Goal: Obtain resource: Download file/media

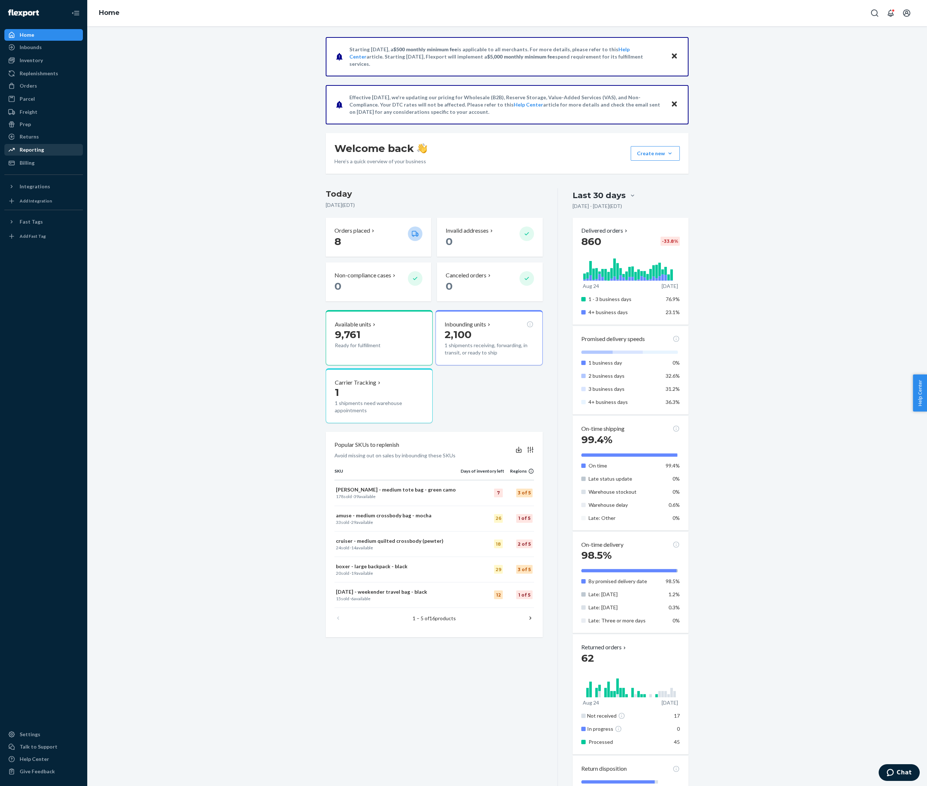
click at [44, 153] on div "Reporting" at bounding box center [32, 149] width 24 height 7
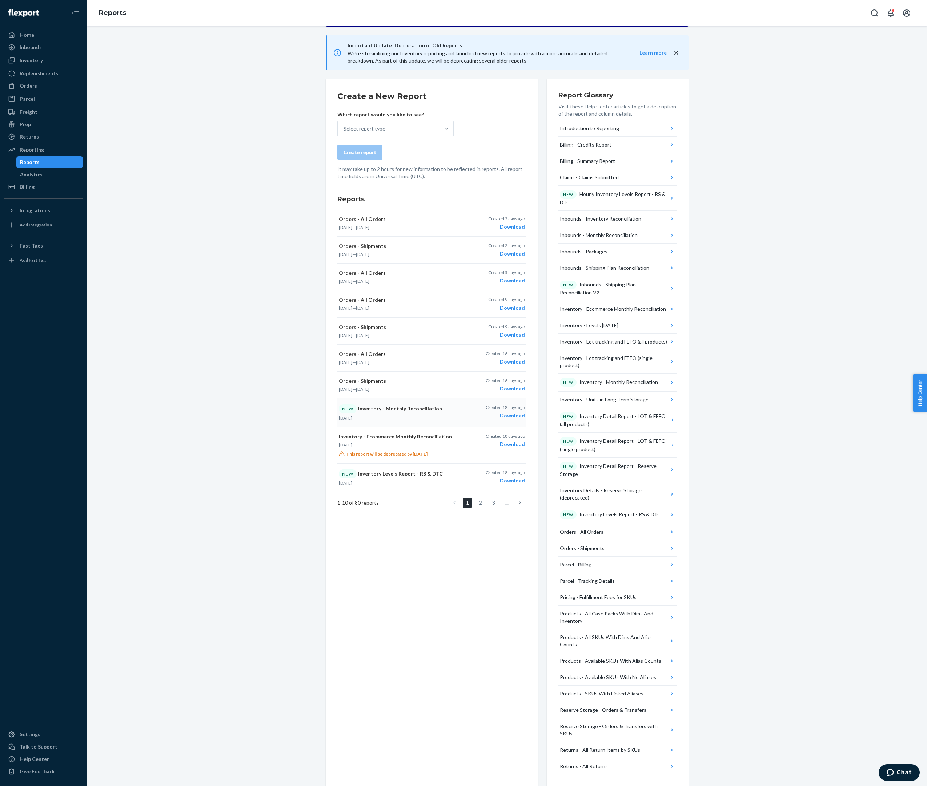
scroll to position [99, 0]
click at [389, 413] on p "NEW Inventory - Monthly Reconciliation" at bounding box center [400, 408] width 123 height 9
click at [387, 101] on p "Provides start- and end-of-month on hand balances for all in-Network ecommerce …" at bounding box center [401, 88] width 113 height 25
click at [344, 132] on input "option Inventory - Monthly Reconciliation focused, 10 of 34. 34 results availab…" at bounding box center [344, 128] width 1 height 7
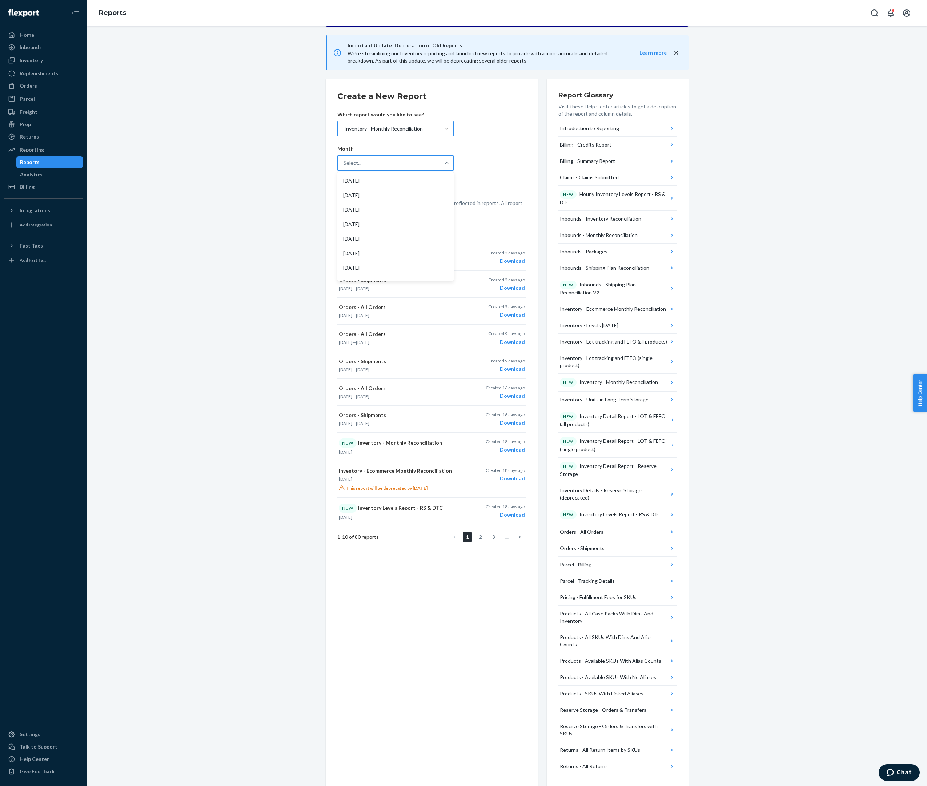
scroll to position [191, 0]
click at [672, 518] on icon "button" at bounding box center [671, 514] width 7 height 7
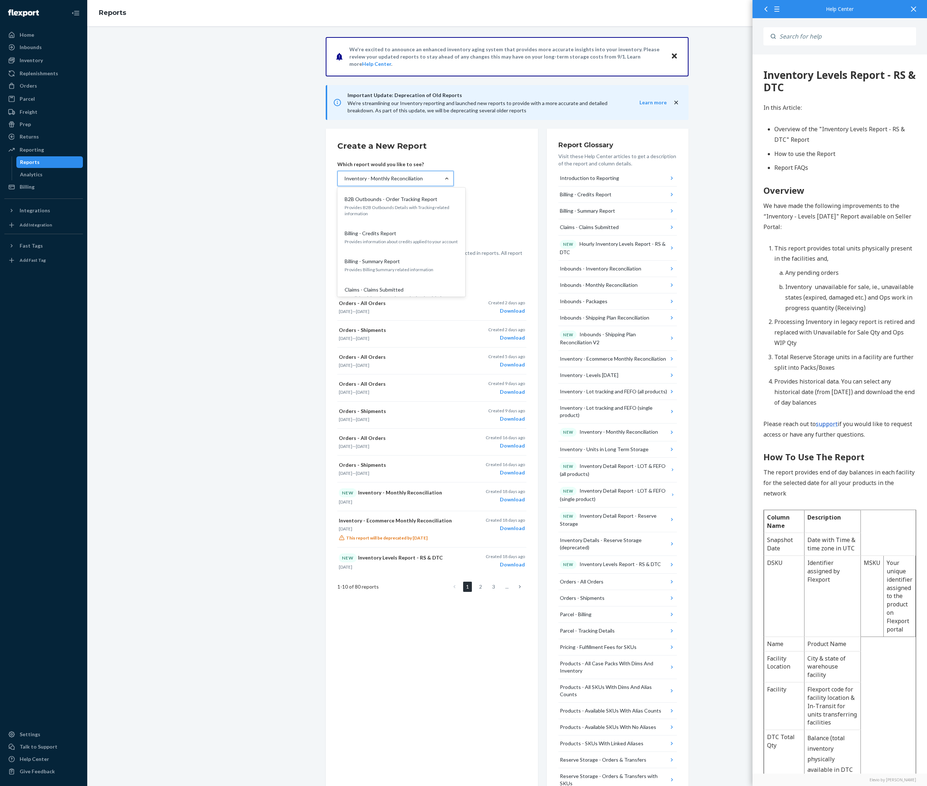
scroll to position [386, 0]
click at [505, 195] on form "Create a New Report Which report would you like to see? Inventory - Monthly Rec…" at bounding box center [431, 202] width 189 height 124
click at [400, 238] on div "[DATE]" at bounding box center [395, 230] width 113 height 15
click at [344, 216] on input "option [DATE] focused, 1 of 20. 20 results available. Use Up and Down to choose…" at bounding box center [344, 212] width 1 height 7
drag, startPoint x: 374, startPoint y: 273, endPoint x: 374, endPoint y: 278, distance: 4.4
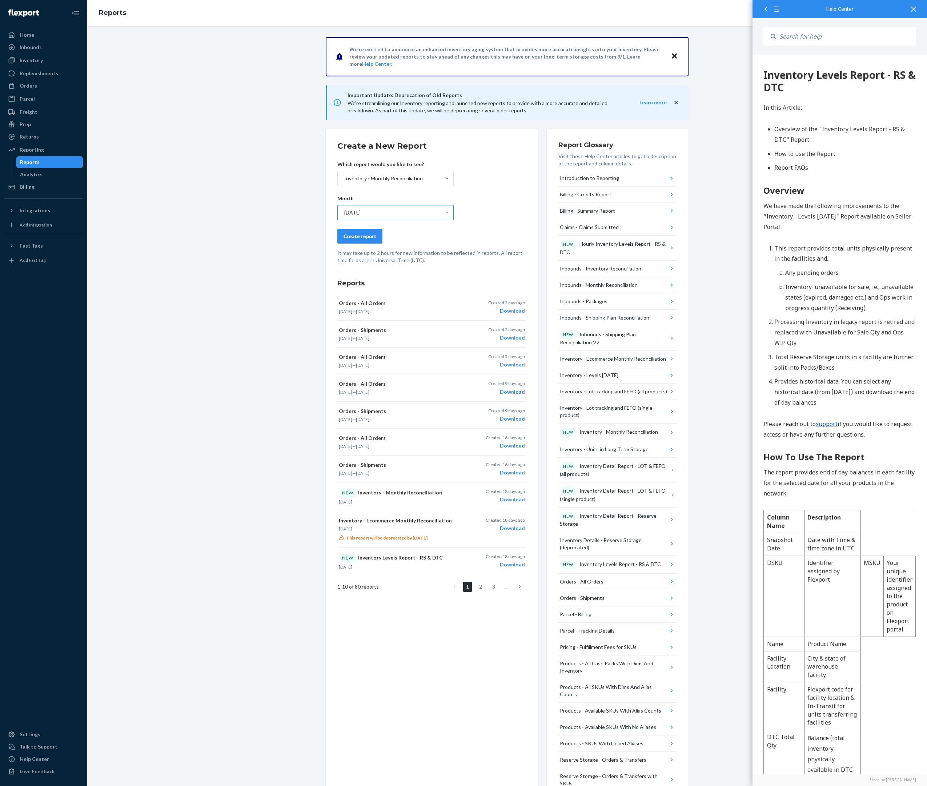
click at [374, 240] on div "Create report" at bounding box center [360, 236] width 33 height 7
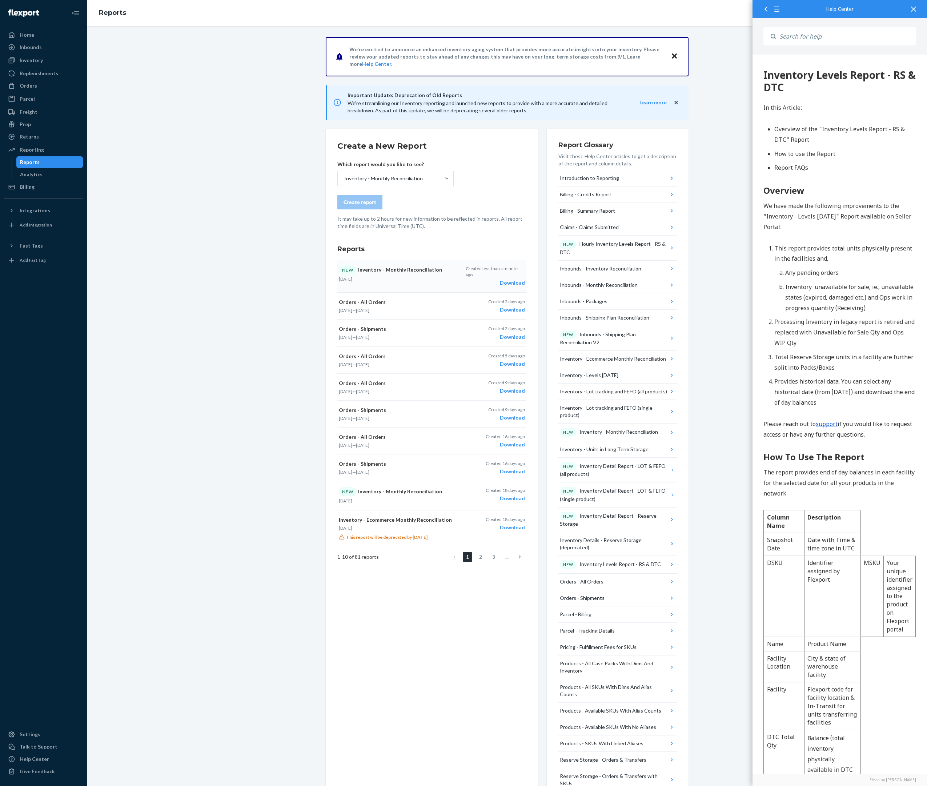
click at [519, 286] on div "Download" at bounding box center [495, 282] width 59 height 7
